Goal: Find specific page/section: Find specific page/section

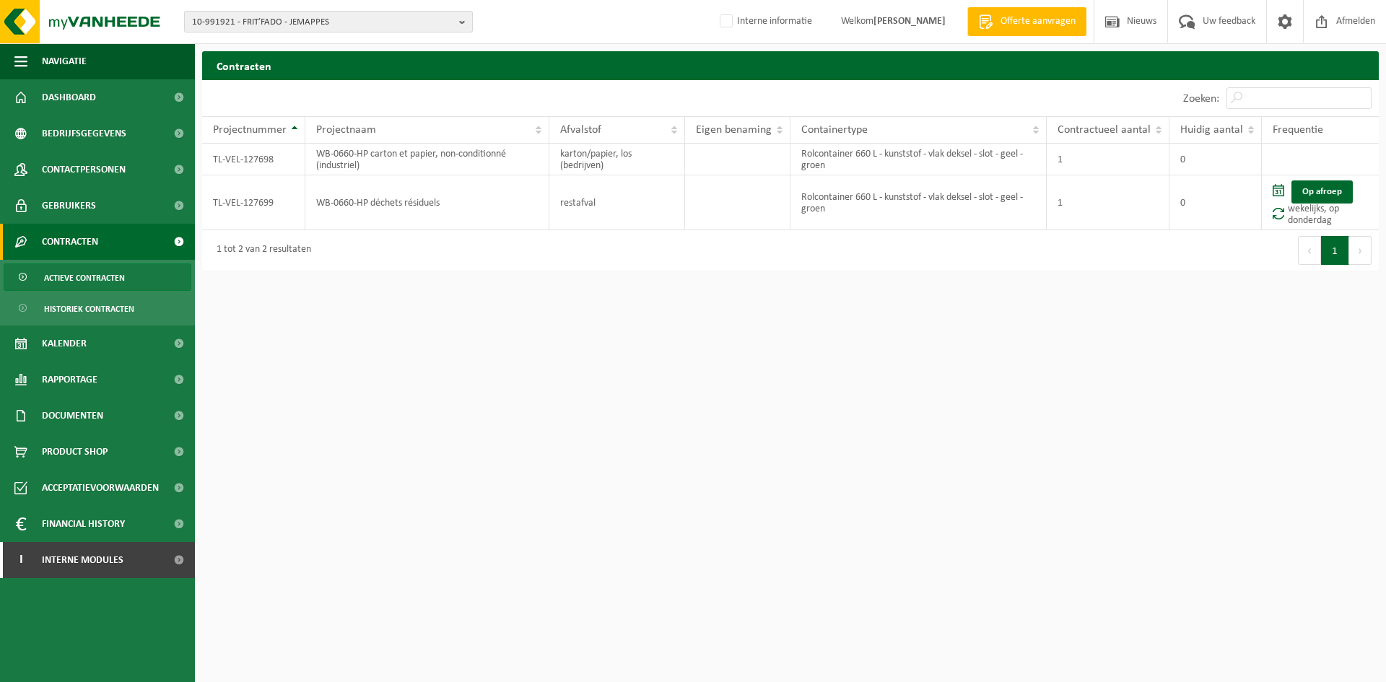
click at [254, 22] on span "10-991921 - FRIT’FADO - JEMAPPES" at bounding box center [322, 23] width 261 height 22
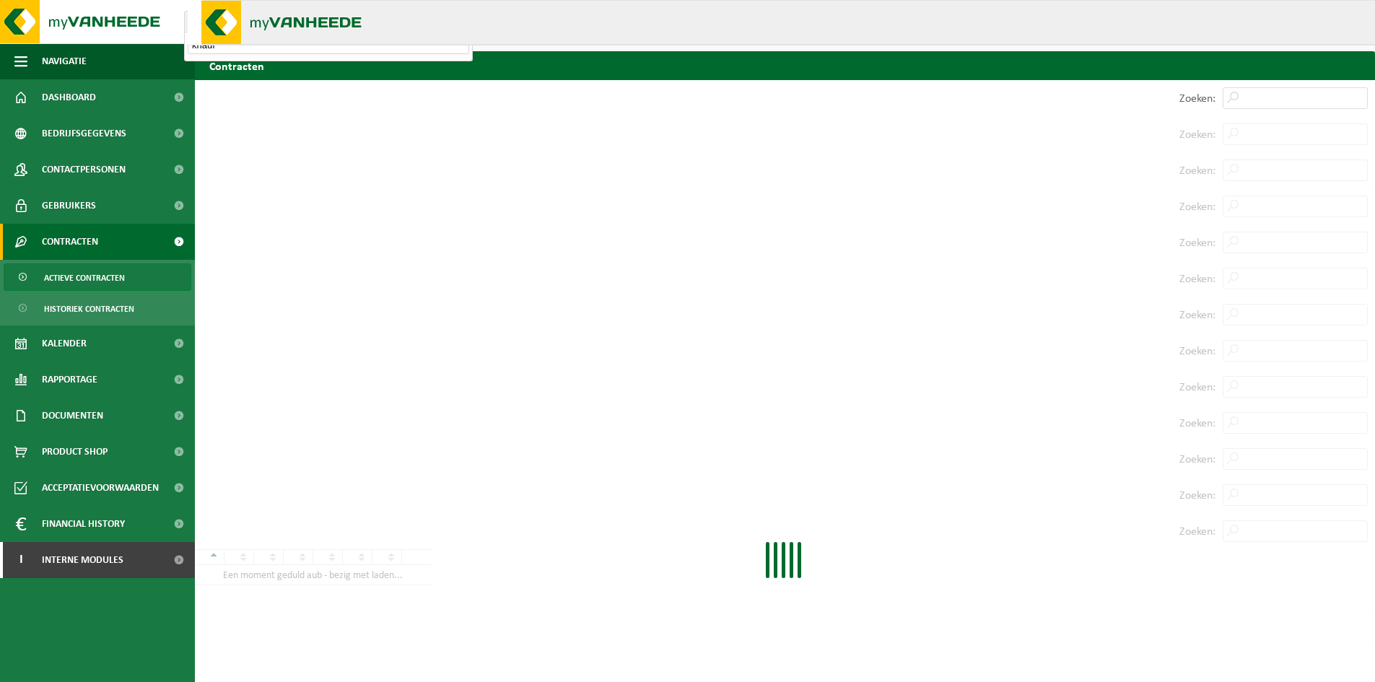
type input "knauf"
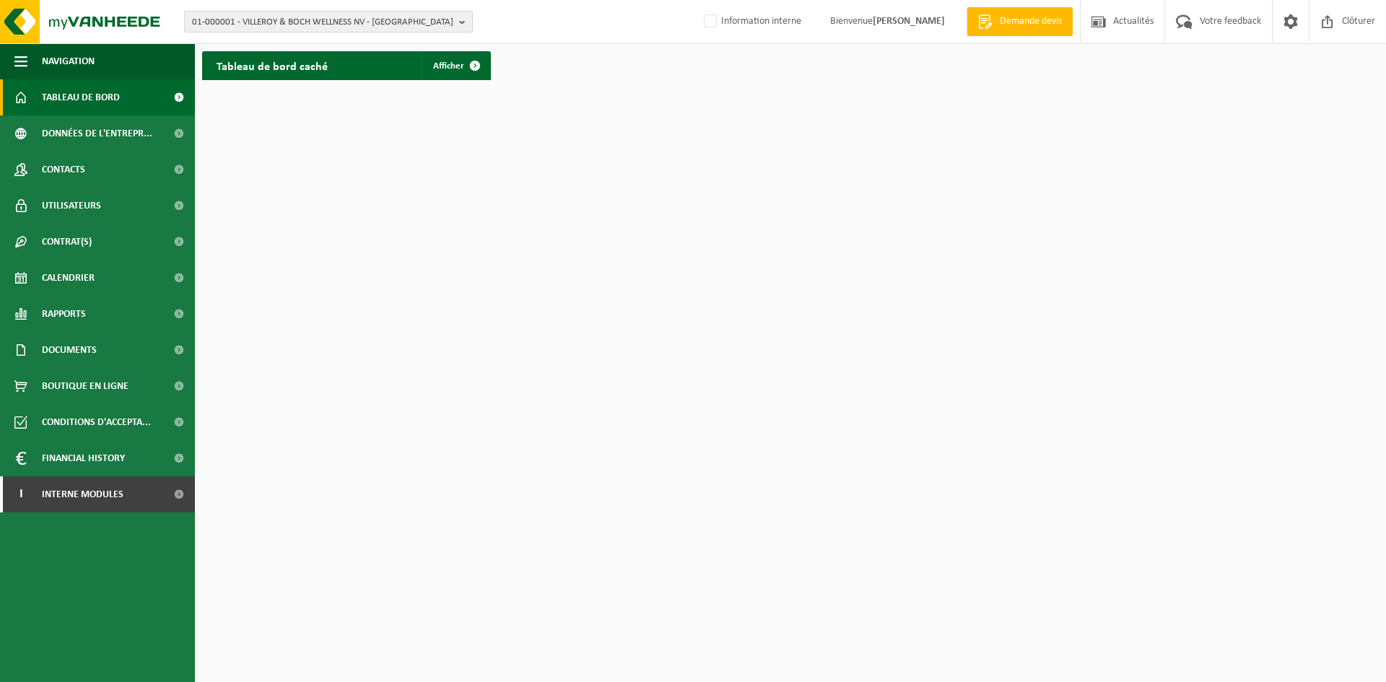
click at [258, 24] on span "01-000001 - VILLEROY & BOCH WELLNESS NV - ROESELARE" at bounding box center [322, 23] width 261 height 22
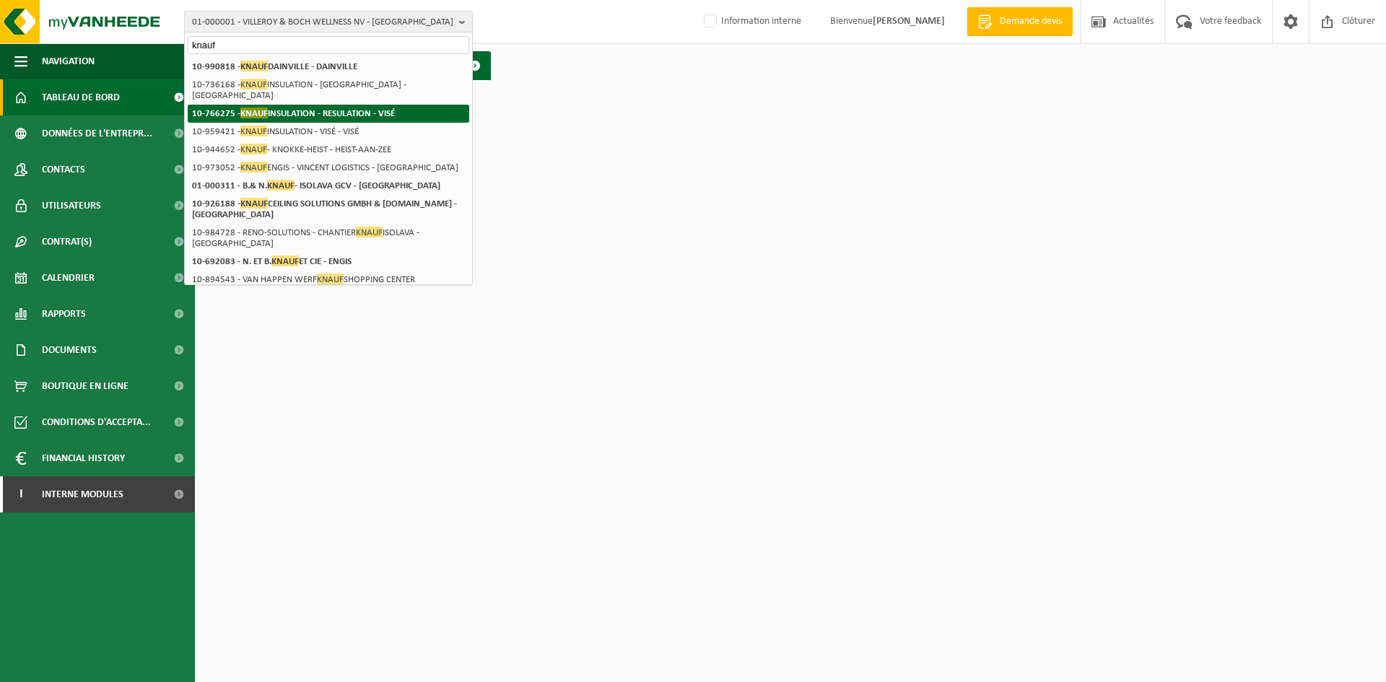
type input "knauf"
click at [320, 108] on strong "10-766275 - KNAUF INSULATION - RESULATION - VISÉ" at bounding box center [293, 113] width 203 height 11
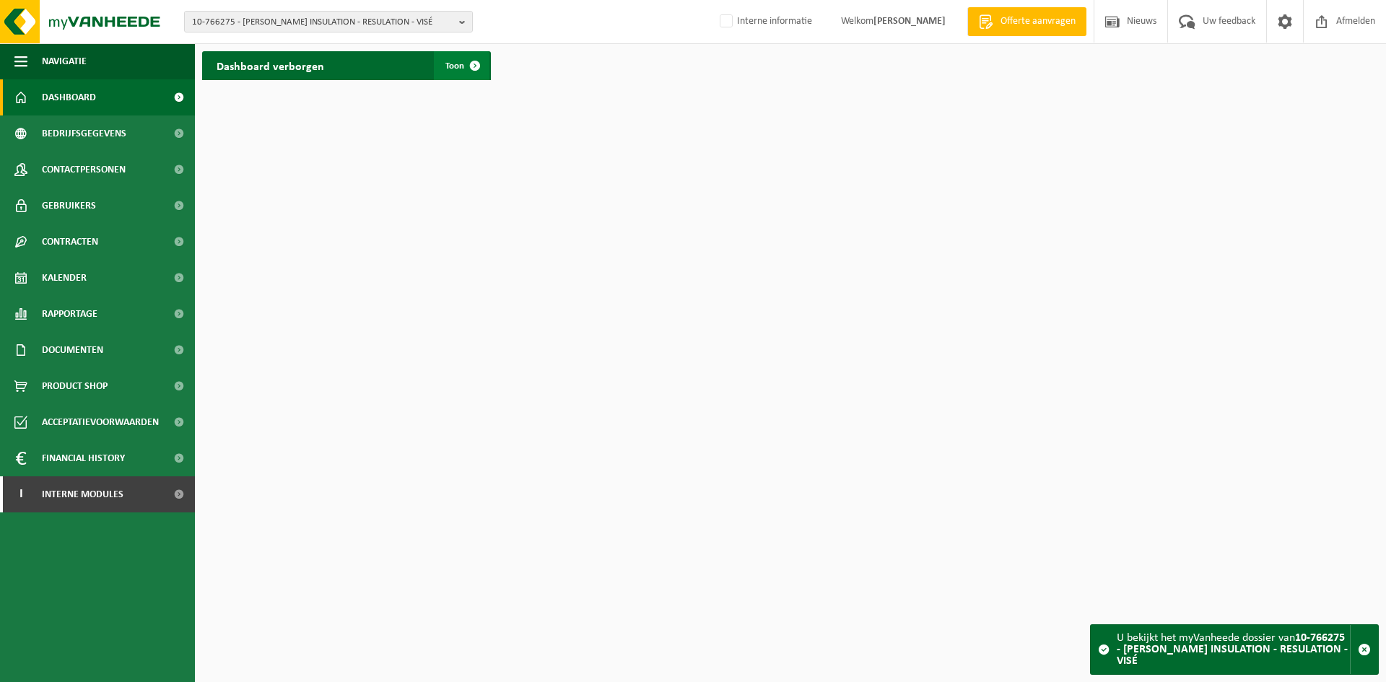
click at [463, 62] on span at bounding box center [475, 65] width 29 height 29
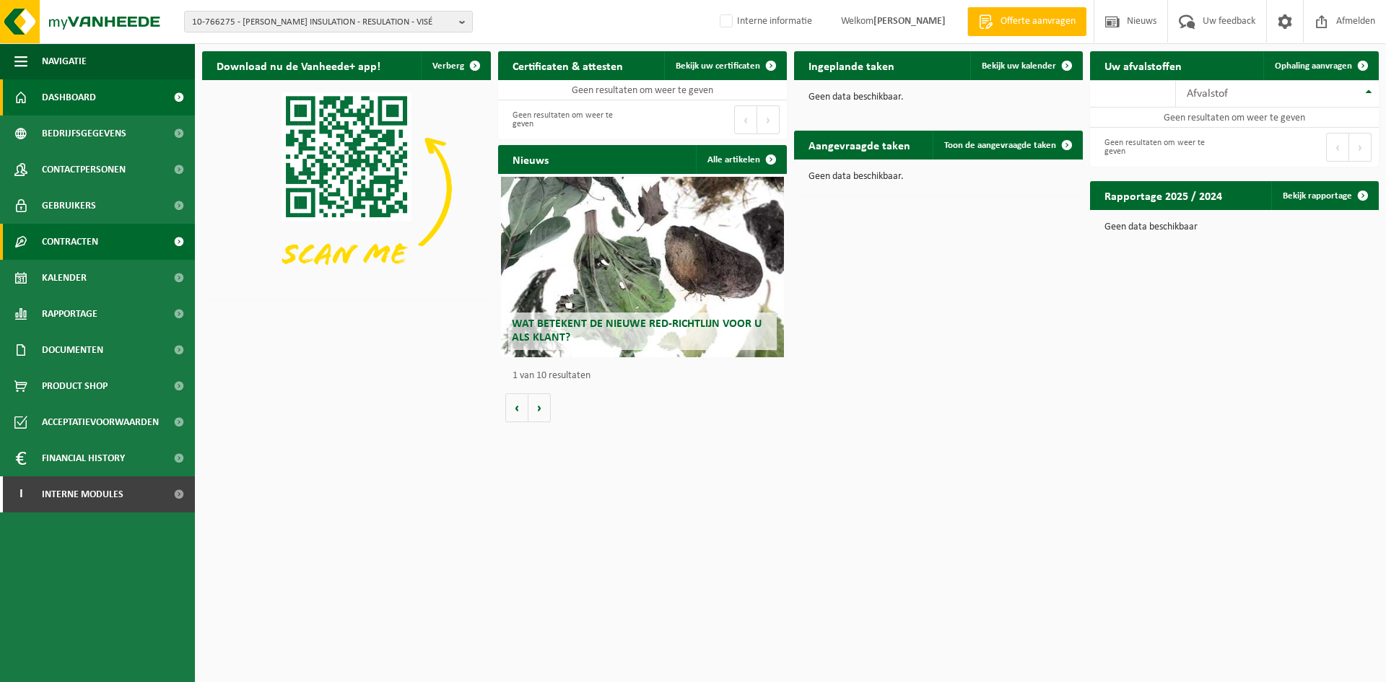
click at [97, 233] on span "Contracten" at bounding box center [70, 242] width 56 height 36
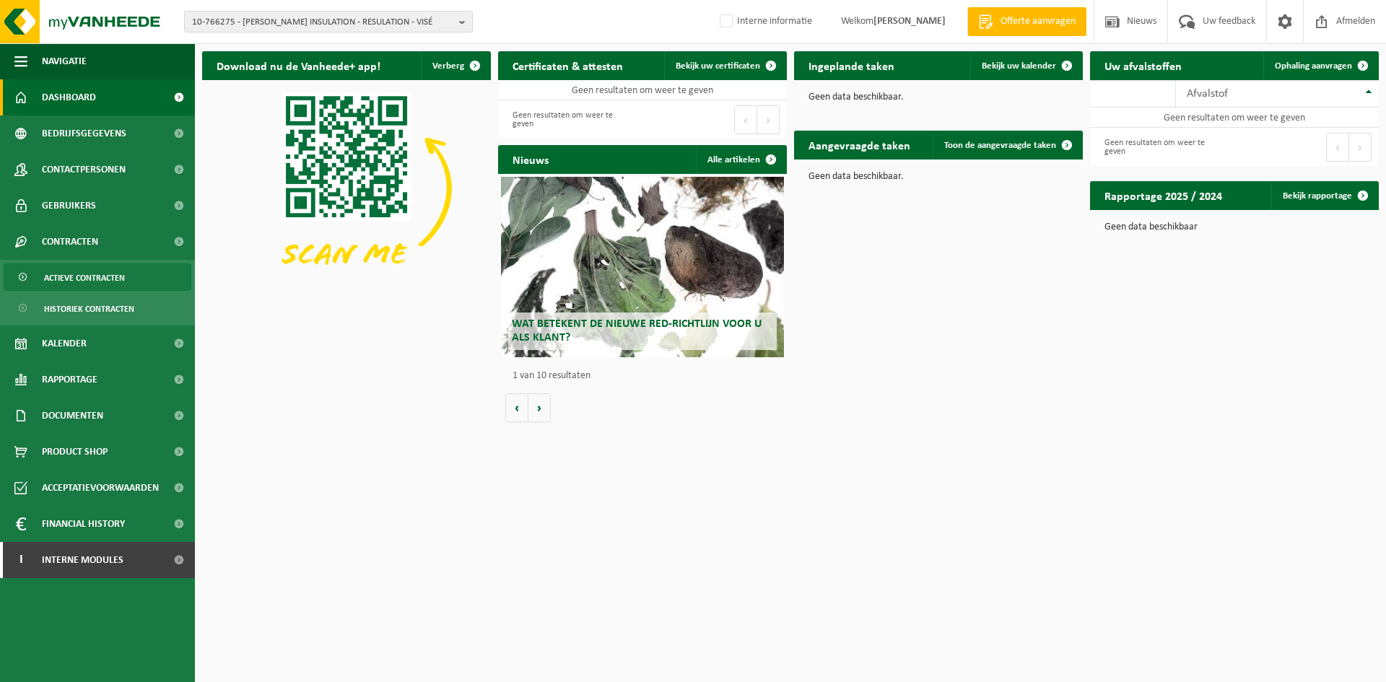
click at [109, 282] on span "Actieve contracten" at bounding box center [84, 277] width 81 height 27
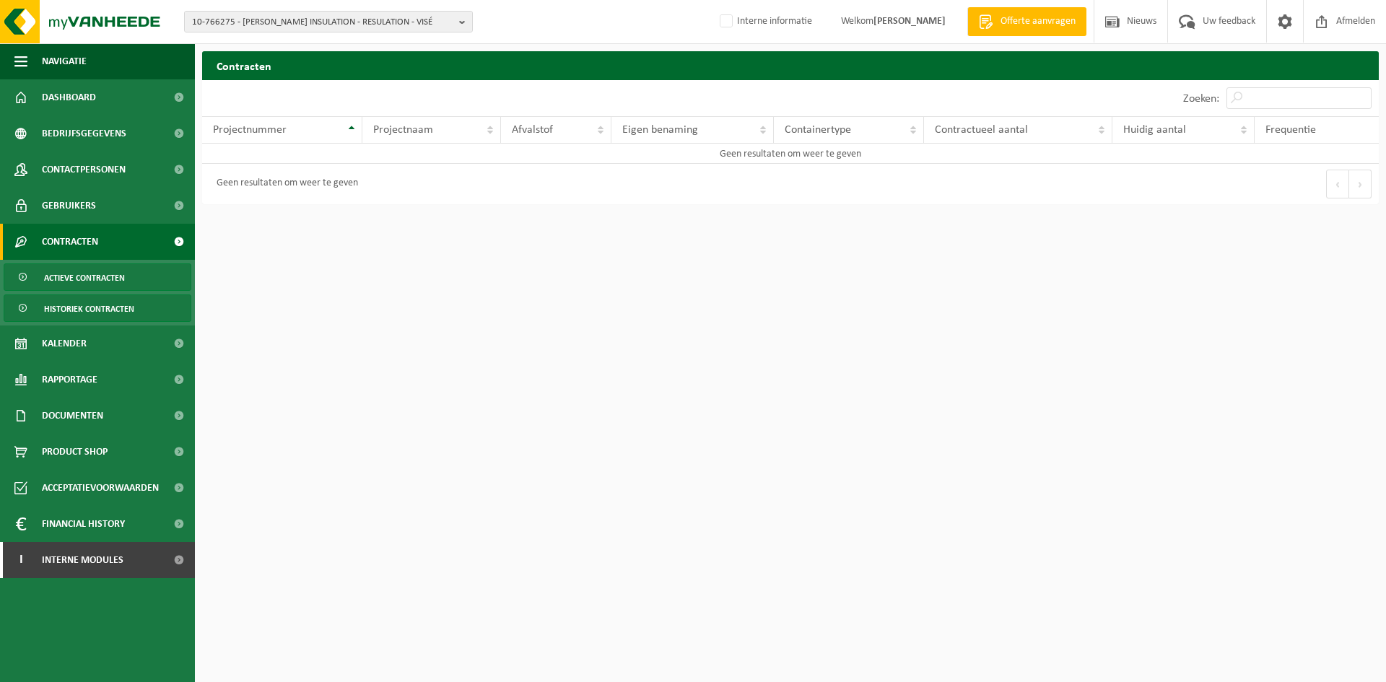
click at [113, 306] on span "Historiek contracten" at bounding box center [89, 308] width 90 height 27
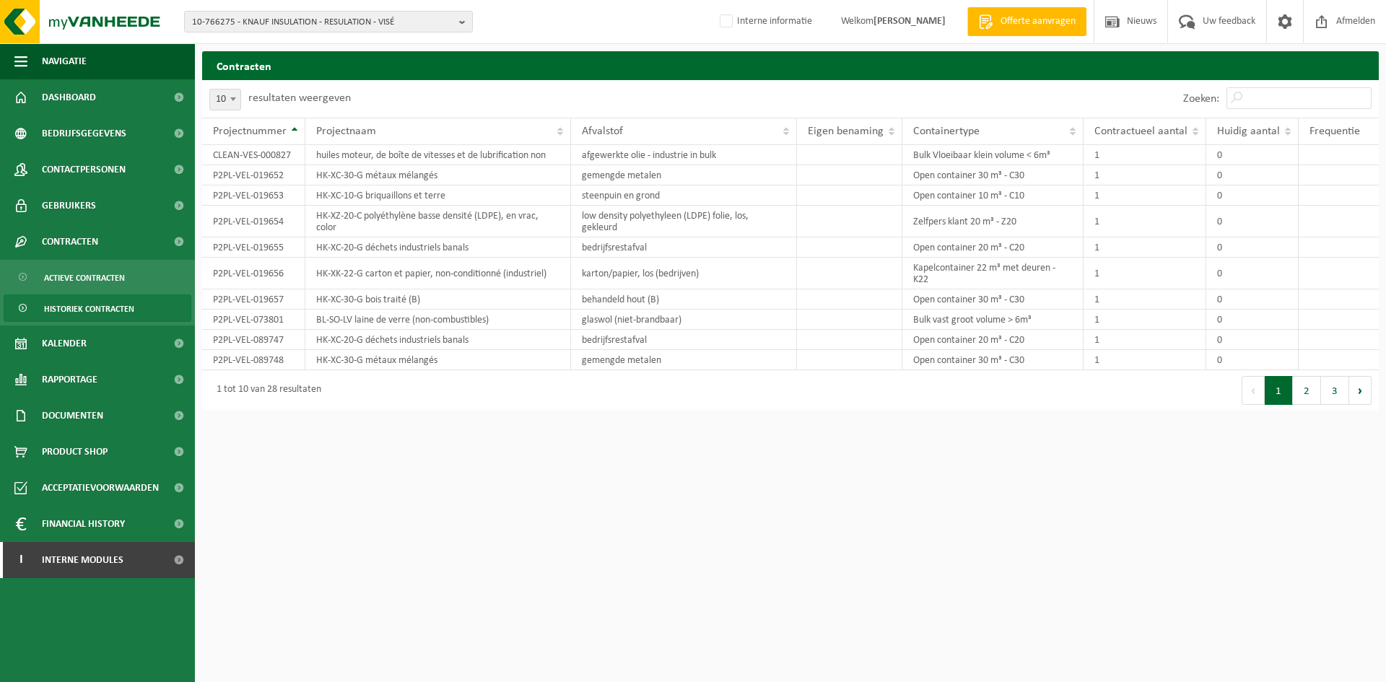
click at [231, 100] on b at bounding box center [233, 99] width 6 height 4
select select "50"
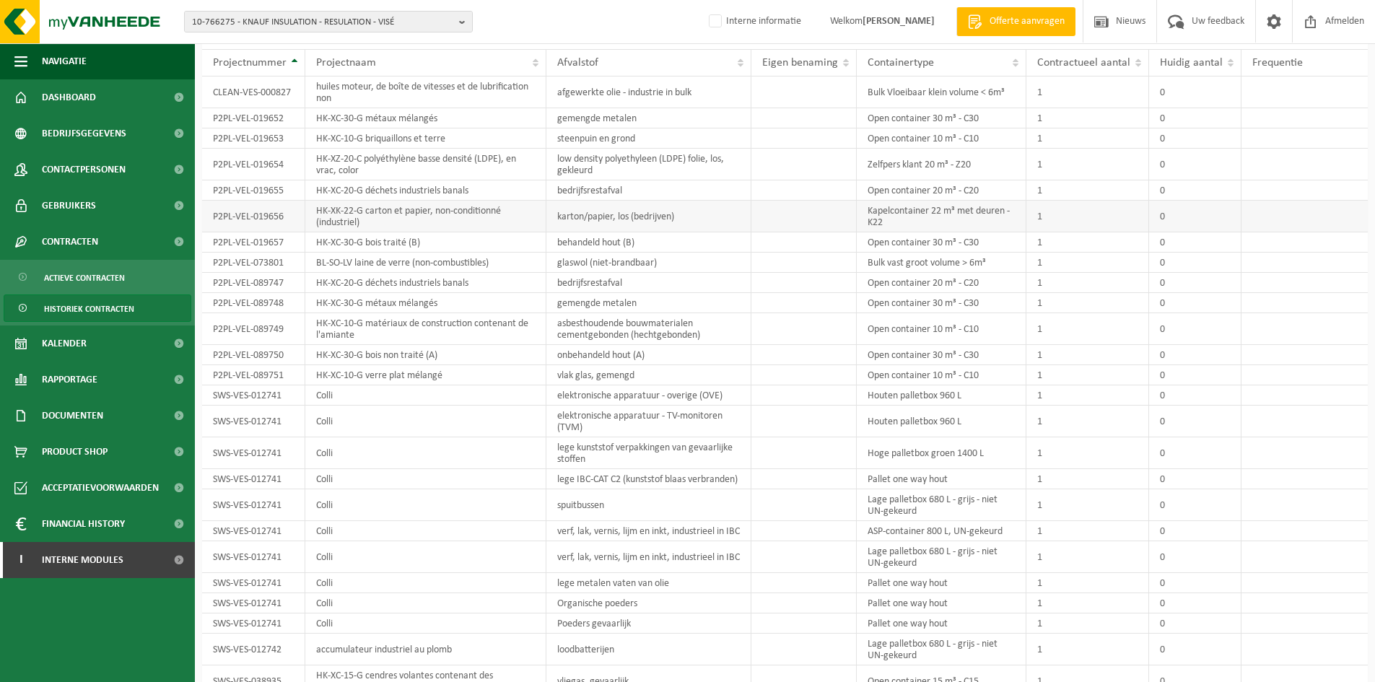
scroll to position [69, 0]
